Goal: Information Seeking & Learning: Learn about a topic

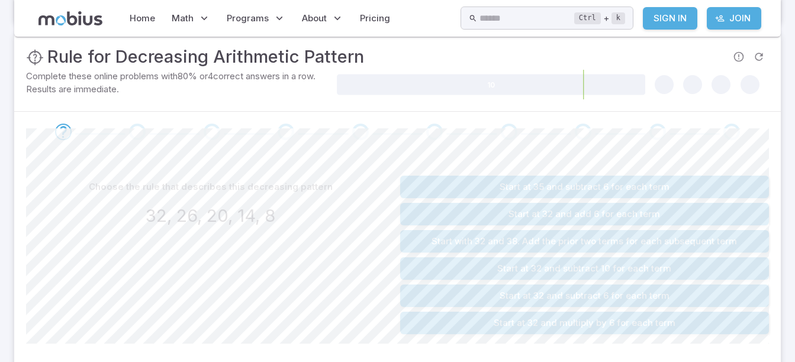
scroll to position [178, 0]
click at [435, 183] on button "Start at 35 and subtract 6 for each term" at bounding box center [584, 187] width 369 height 22
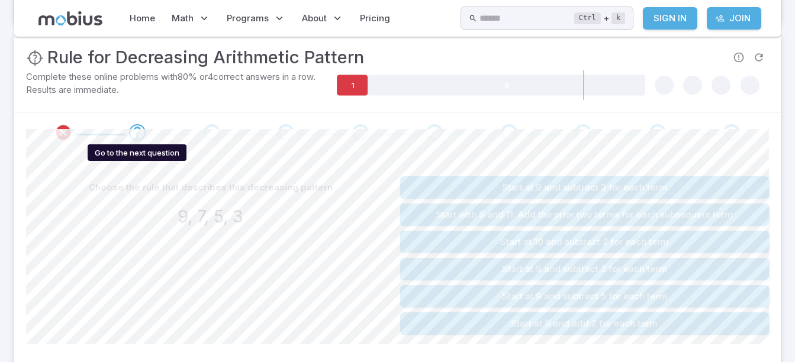
click at [134, 132] on icon "Go to the next question" at bounding box center [137, 133] width 14 height 14
click at [239, 219] on h3 "9, 7, 5, 3" at bounding box center [211, 217] width 66 height 26
click at [507, 185] on button "Start at 9 and subtract 3 for each term" at bounding box center [584, 187] width 369 height 22
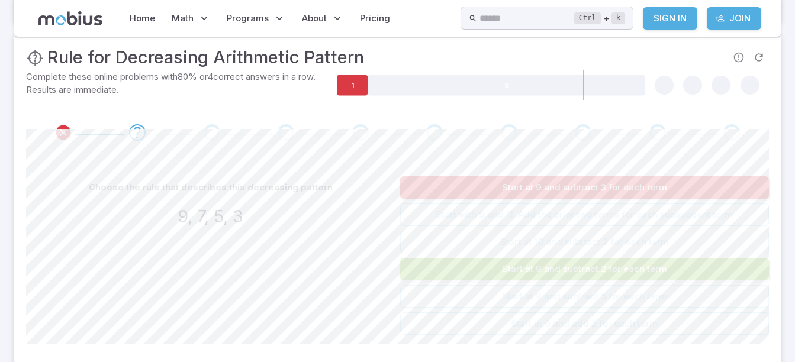
click at [552, 273] on button "Start at 9 and subtract 2 for each term" at bounding box center [584, 269] width 369 height 22
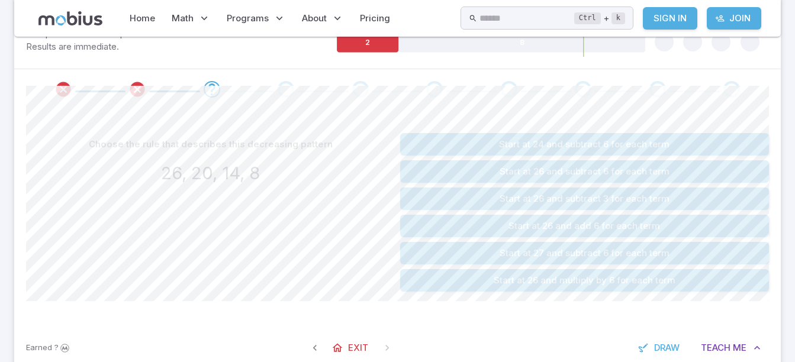
scroll to position [237, 0]
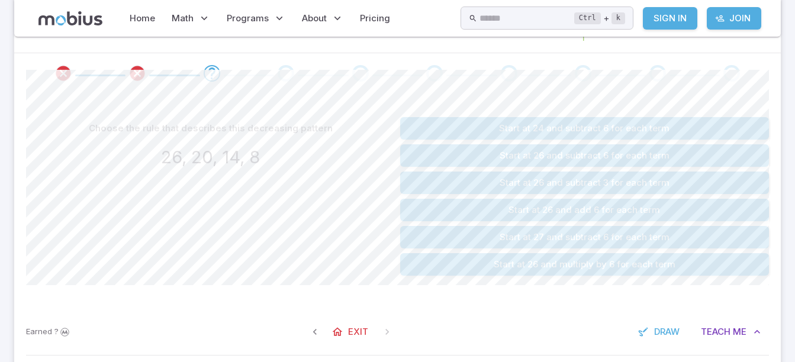
click at [574, 159] on button "Start at 26 and subtract 6 for each term" at bounding box center [584, 155] width 369 height 22
click at [562, 155] on button "Start at 16 and subtract 3 for each term" at bounding box center [584, 155] width 369 height 22
click at [555, 134] on button "Start at 27 and add 6 for each term" at bounding box center [584, 128] width 369 height 22
click at [493, 182] on button "Start at 27 and subtract 6 for each term" at bounding box center [584, 183] width 369 height 22
click at [475, 208] on button "Start at 33 and subtract 6 for each term" at bounding box center [584, 210] width 369 height 22
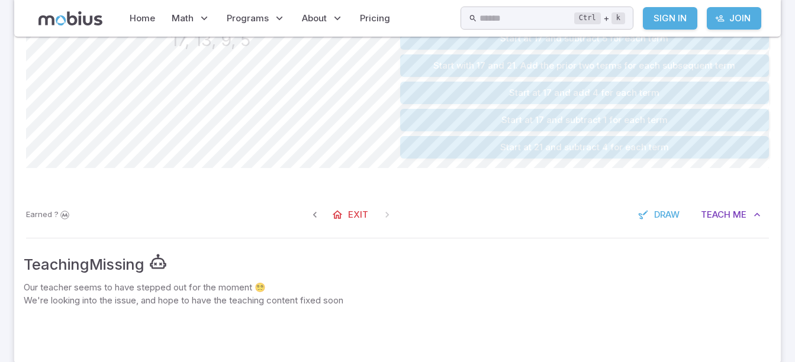
scroll to position [355, 0]
